Goal: Task Accomplishment & Management: Complete application form

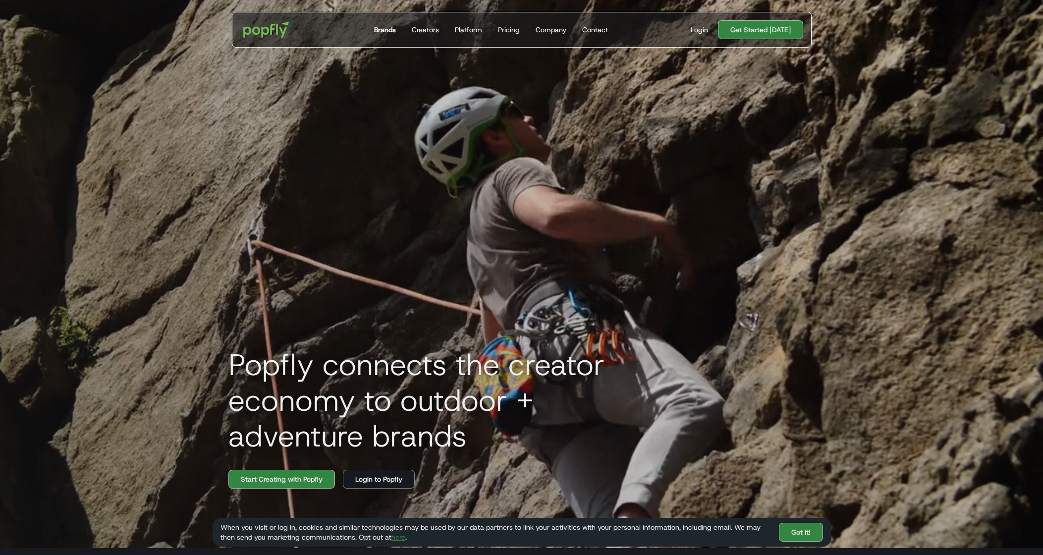
click at [390, 30] on div "Brands" at bounding box center [385, 30] width 22 height 10
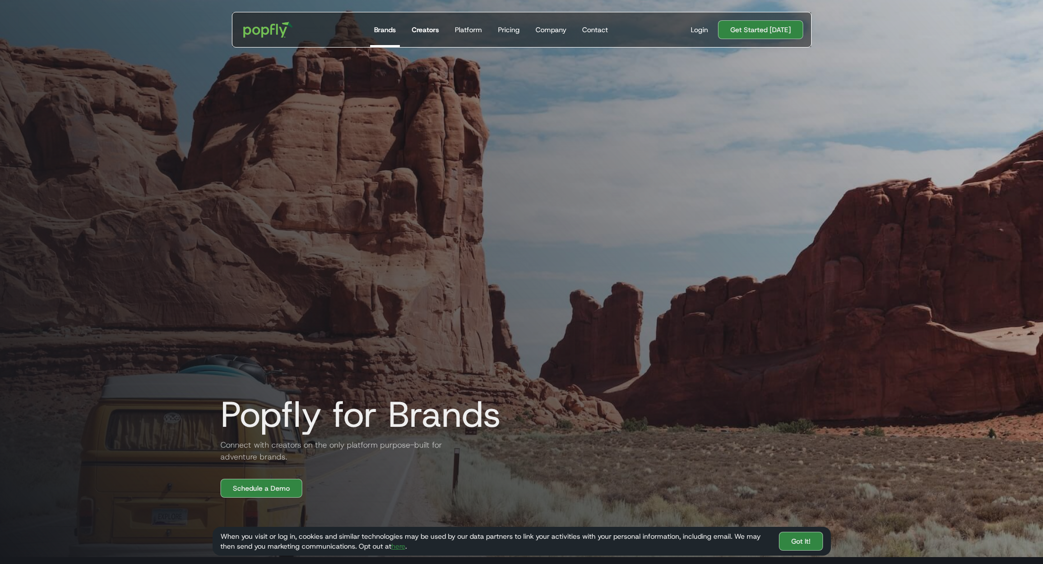
click at [438, 33] on div "Creators" at bounding box center [425, 30] width 27 height 10
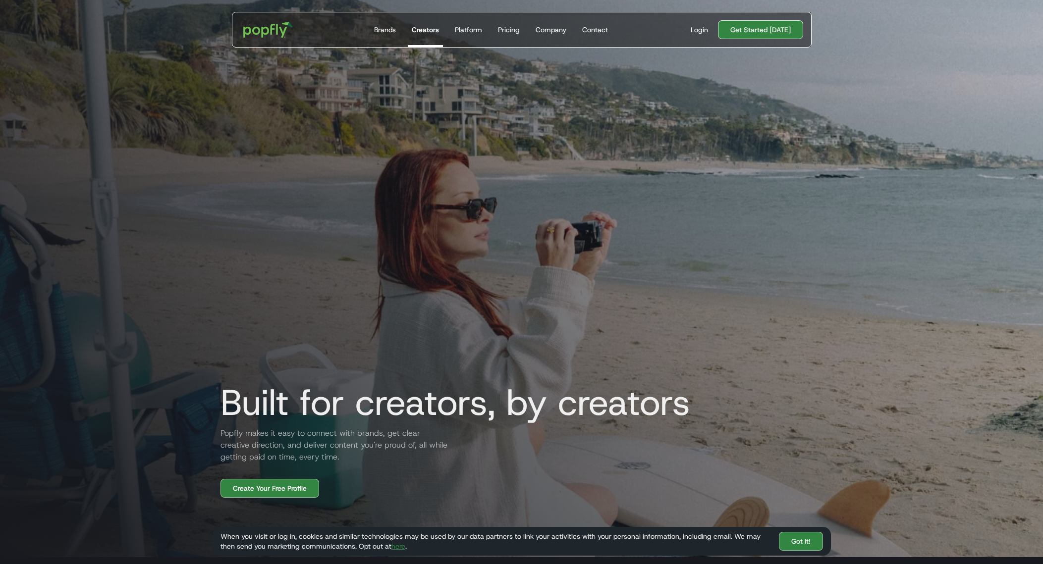
click at [753, 33] on link "Get Started [DATE]" at bounding box center [760, 29] width 85 height 19
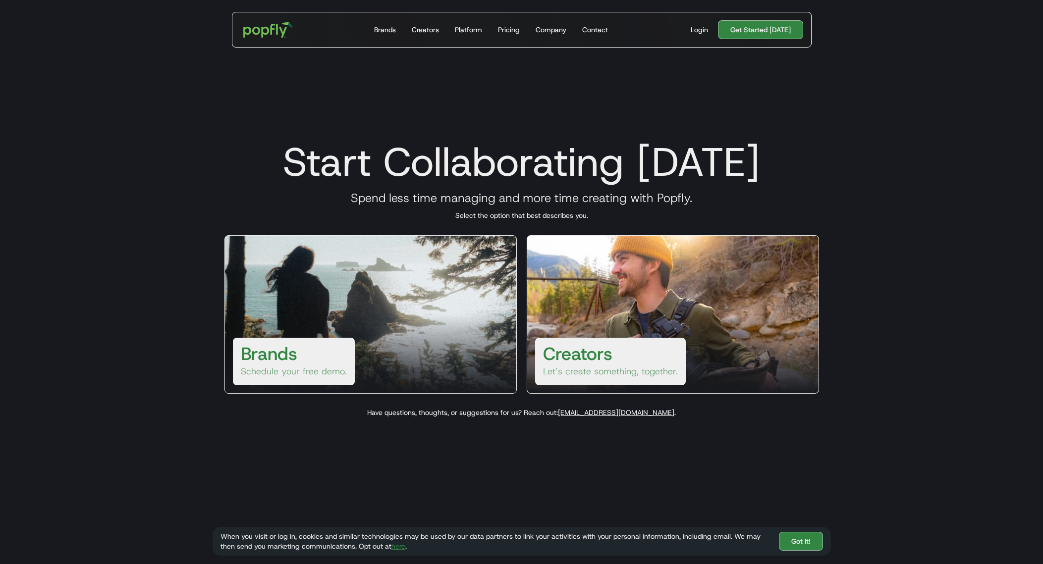
click at [320, 357] on div "Brands Schedule your free demo." at bounding box center [294, 362] width 122 height 48
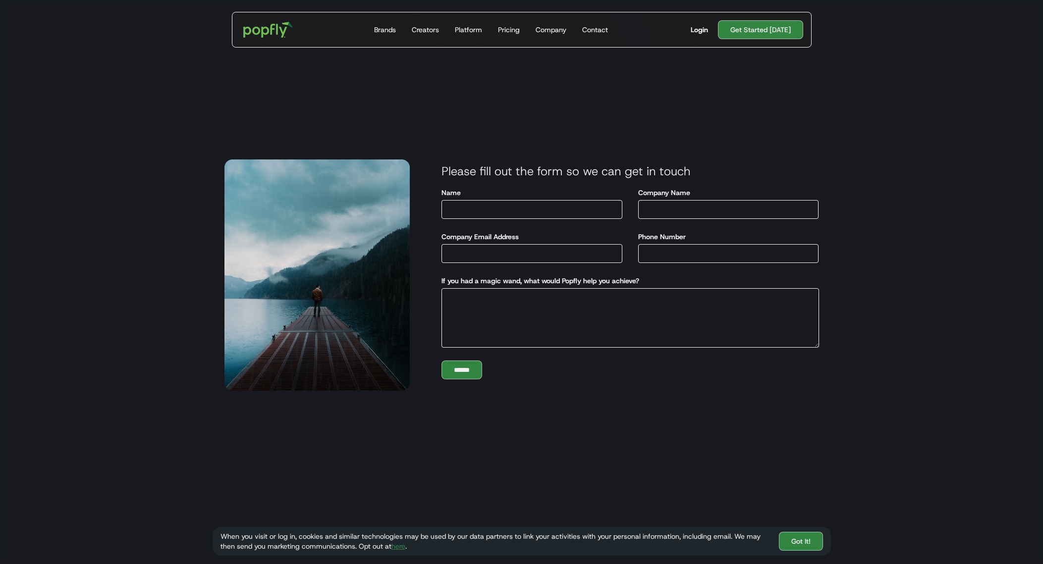
click at [701, 29] on div "Login" at bounding box center [699, 30] width 17 height 10
